Goal: Information Seeking & Learning: Compare options

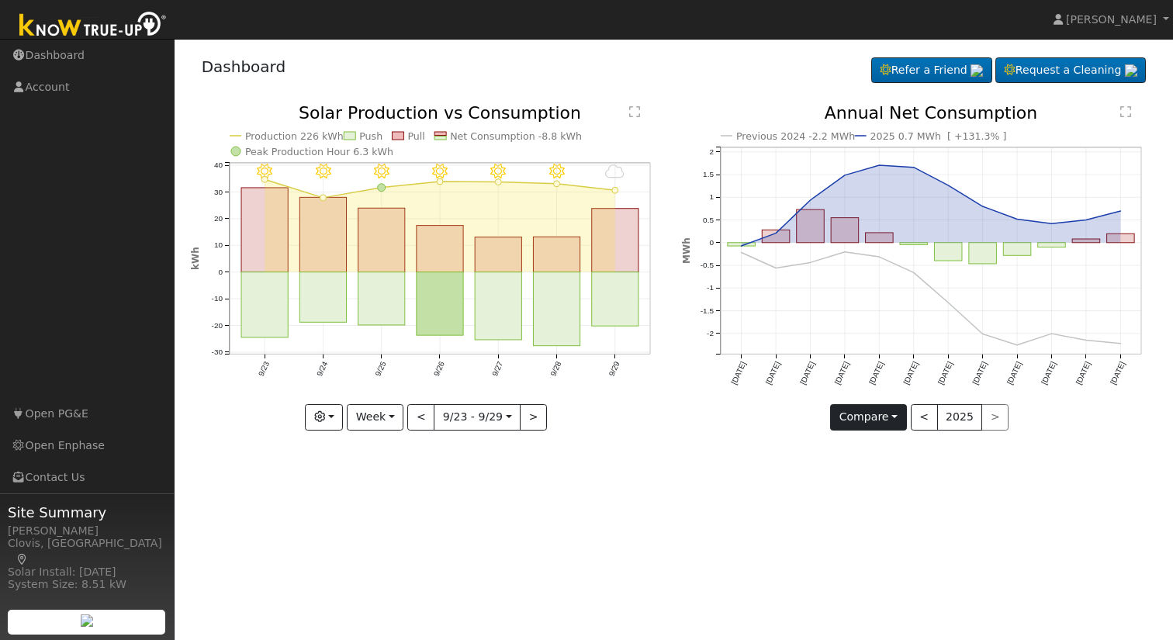
click at [871, 417] on button "Compare" at bounding box center [868, 417] width 77 height 26
click at [872, 473] on link "Current Year" at bounding box center [891, 471] width 121 height 22
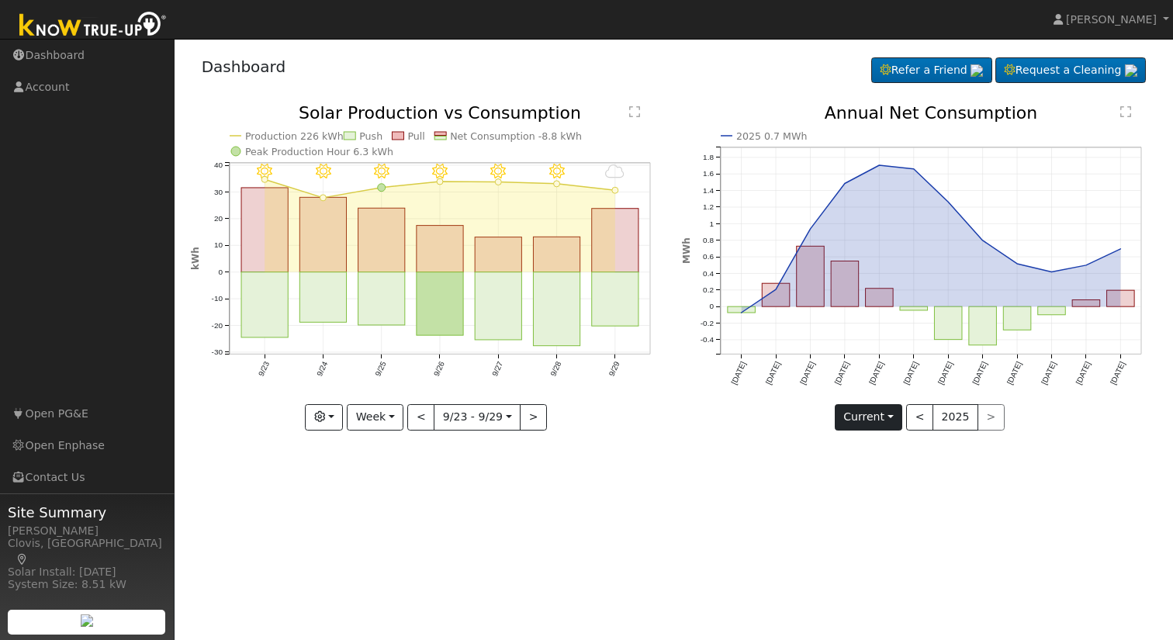
click at [895, 414] on button "Current" at bounding box center [869, 417] width 68 height 26
click at [898, 451] on link "Compare Previous" at bounding box center [896, 449] width 121 height 22
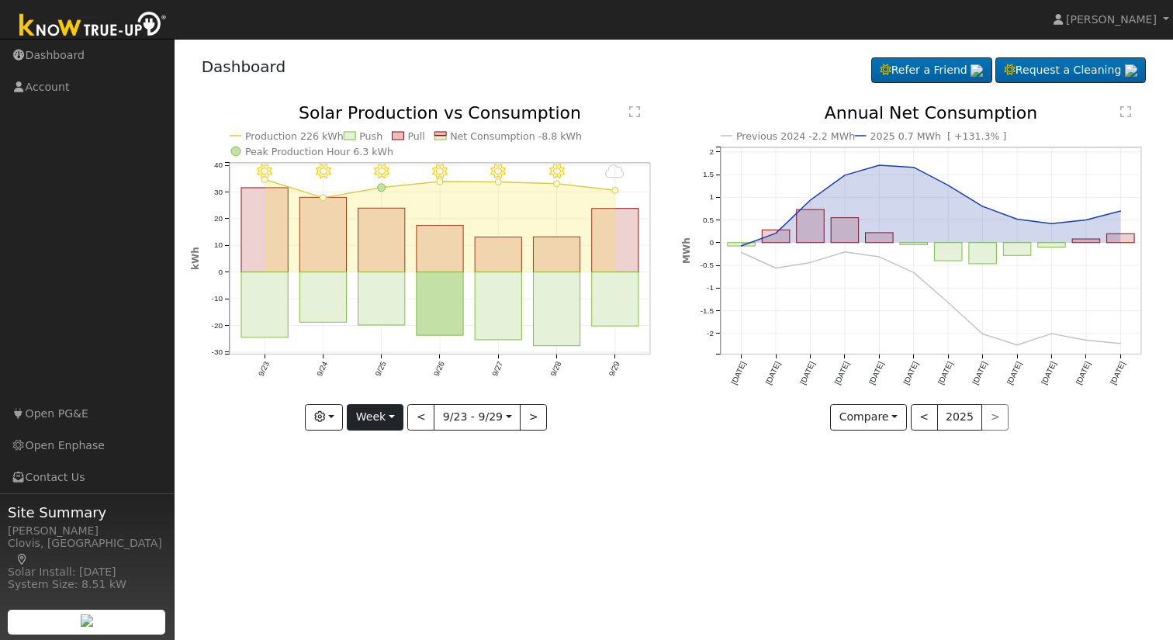
click at [384, 420] on button "Week" at bounding box center [375, 417] width 57 height 26
click at [386, 510] on link "Year" at bounding box center [402, 514] width 108 height 22
type input "[DATE]"
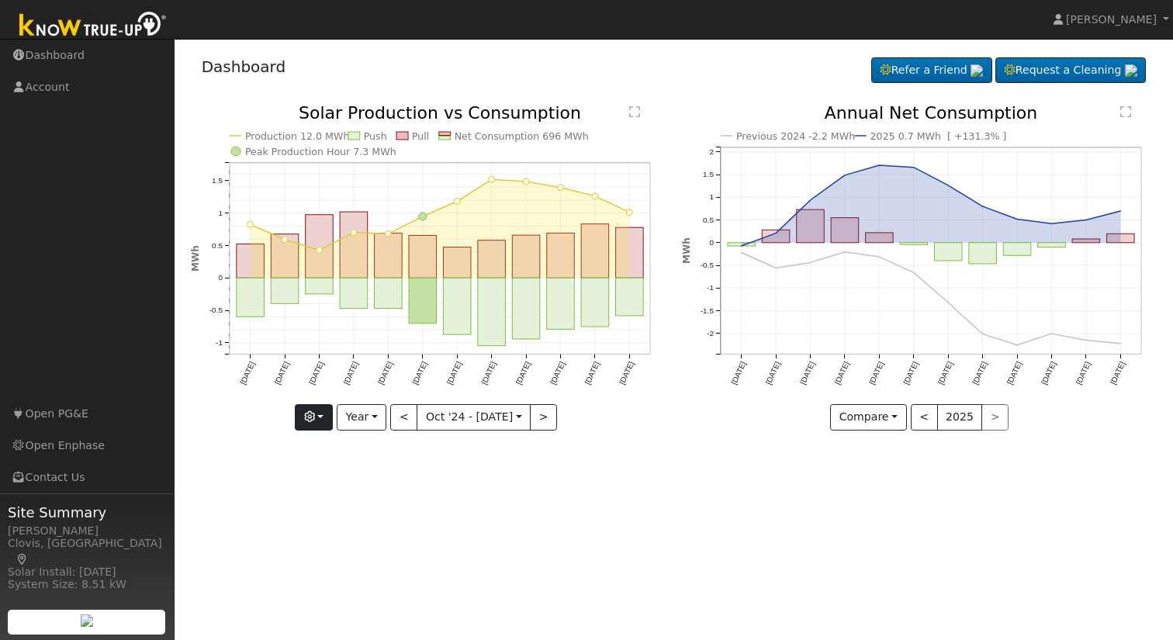
click at [317, 420] on button "button" at bounding box center [314, 417] width 38 height 26
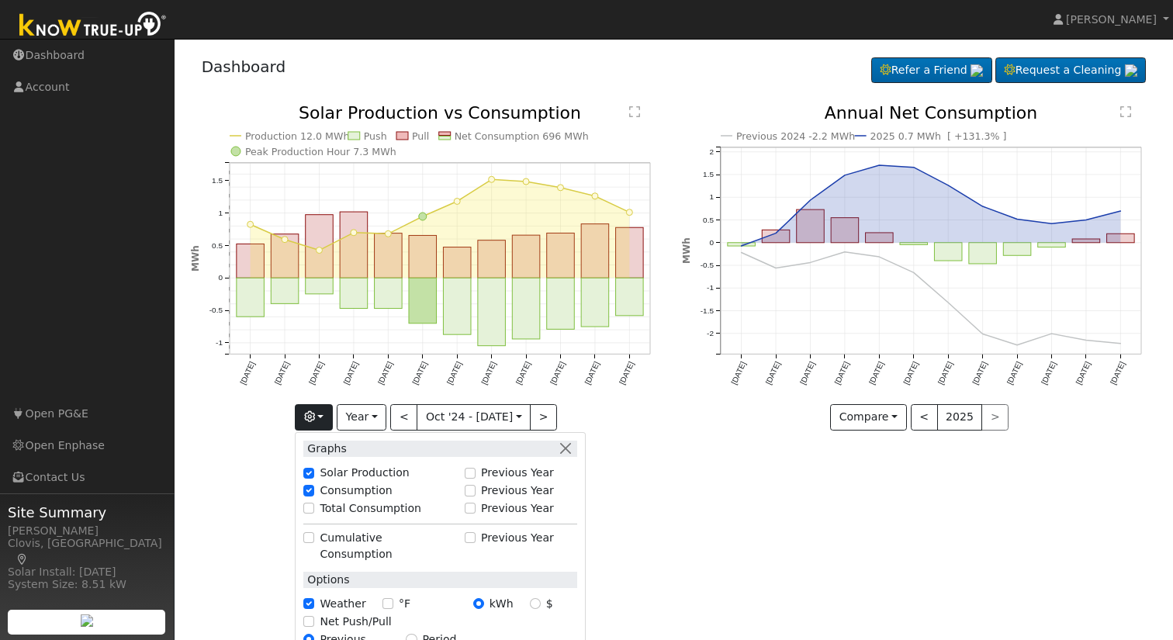
click at [473, 475] on input "Previous Year" at bounding box center [470, 473] width 11 height 11
checkbox input "true"
click at [473, 496] on input "Previous Year" at bounding box center [470, 490] width 11 height 11
checkbox input "true"
checkbox input "false"
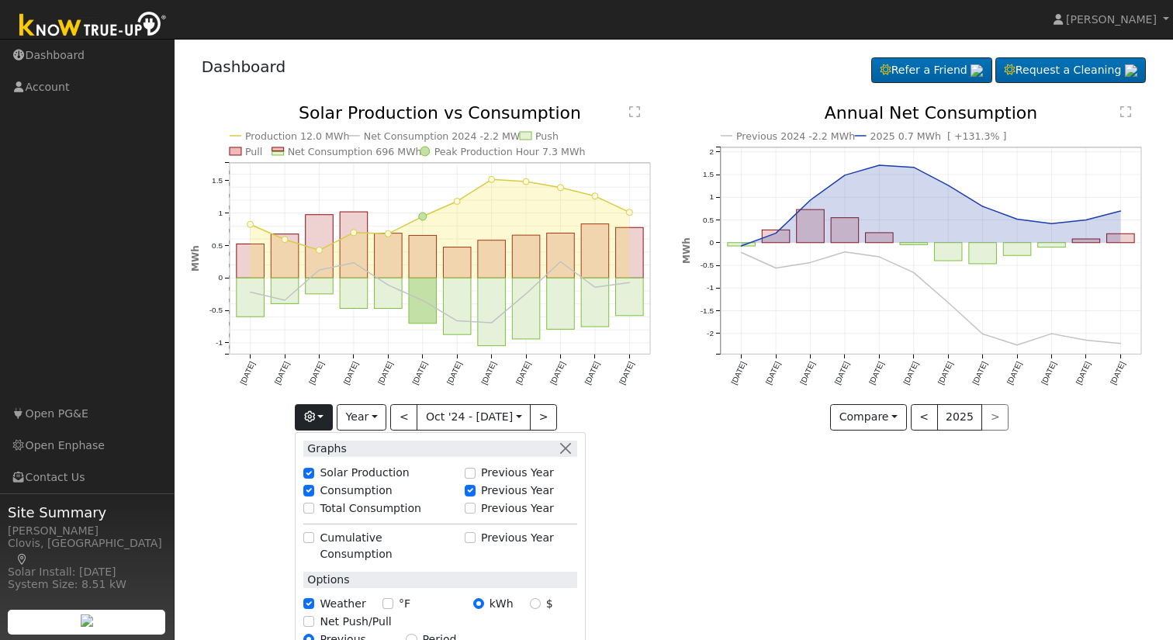
click at [620, 420] on icon "Production 12.0 MWh Net Consumption 2024 -2.2 MWh Push Pull Net Consumption 696…" at bounding box center [428, 267] width 475 height 325
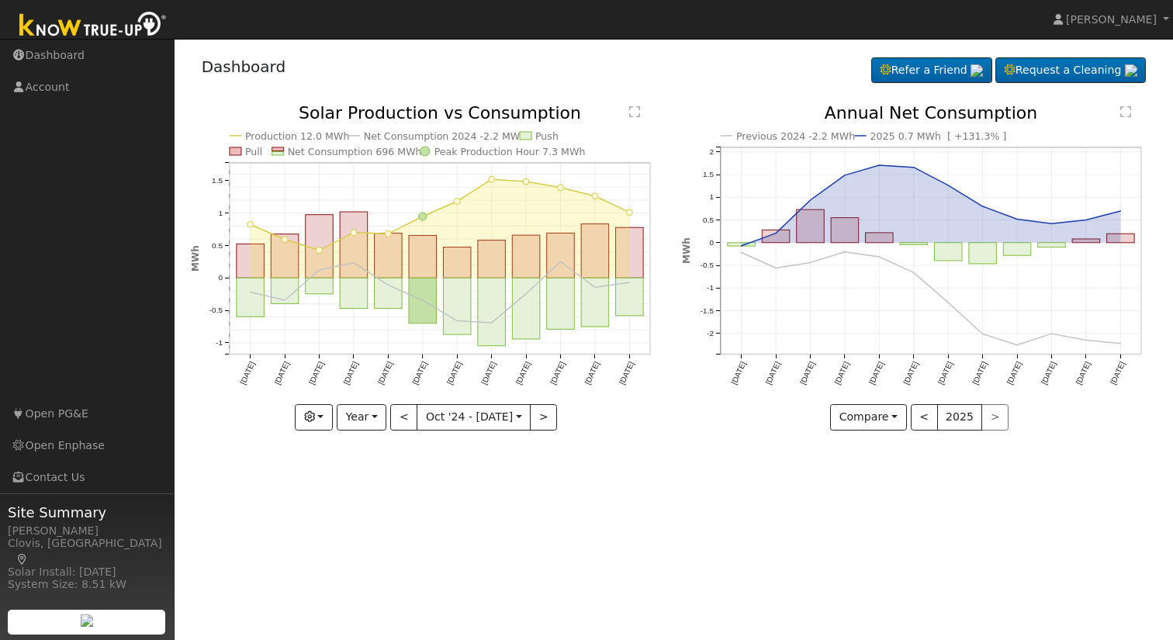
click at [633, 113] on text "" at bounding box center [634, 112] width 11 height 12
